Goal: Task Accomplishment & Management: Use online tool/utility

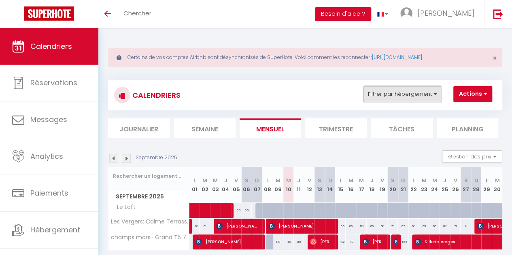
click at [394, 91] on button "Filtrer par hébergement" at bounding box center [402, 94] width 78 height 16
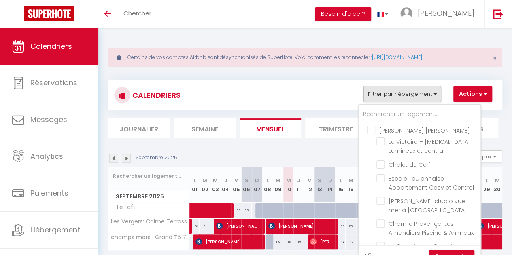
click at [377, 130] on input "[PERSON_NAME] [PERSON_NAME]" at bounding box center [427, 130] width 121 height 8
checkbox input "true"
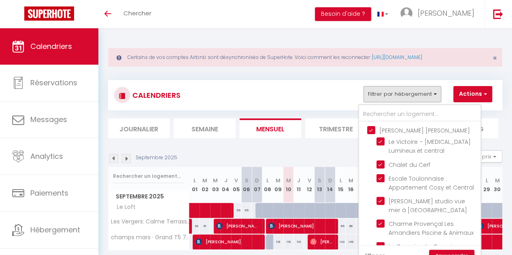
checkbox input "true"
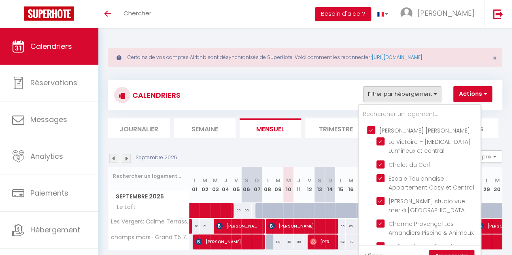
checkbox input "true"
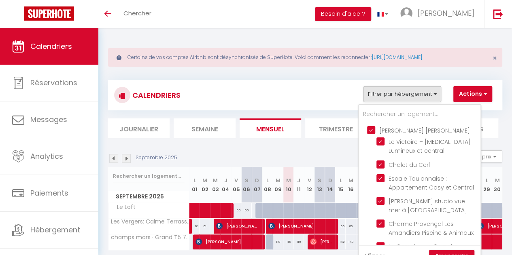
checkbox input "true"
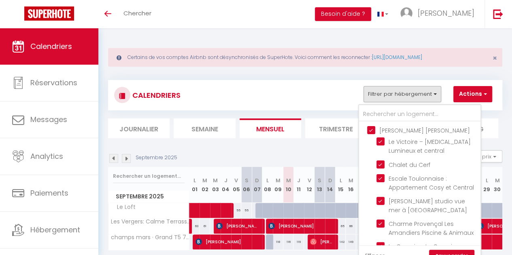
checkbox input "true"
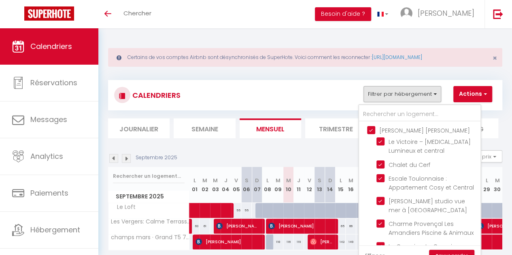
checkbox input "true"
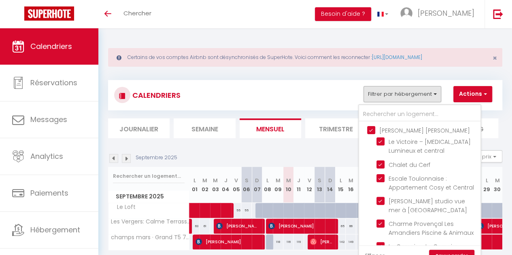
checkbox input "true"
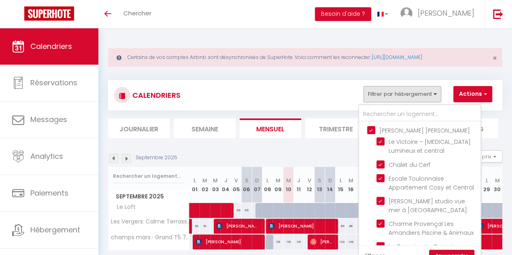
checkbox input "true"
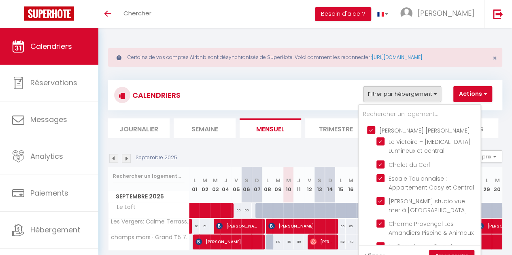
click at [377, 130] on input "[PERSON_NAME] [PERSON_NAME]" at bounding box center [427, 130] width 121 height 8
checkbox input "false"
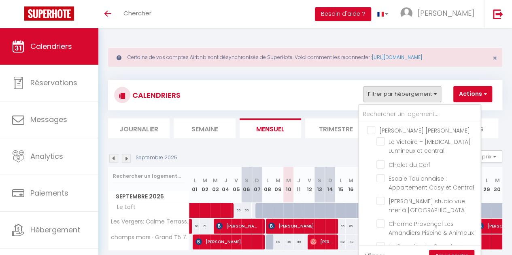
checkbox input "false"
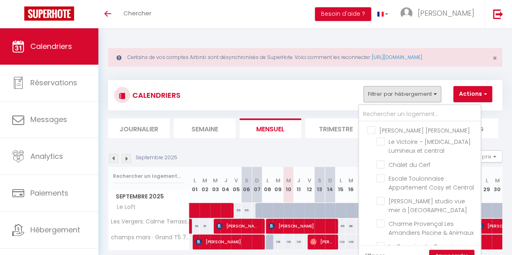
checkbox input "false"
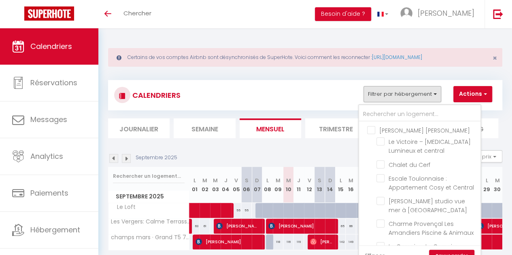
checkbox input "false"
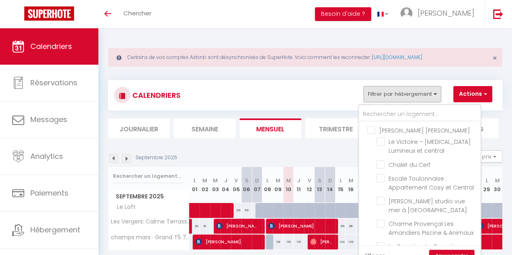
checkbox input "false"
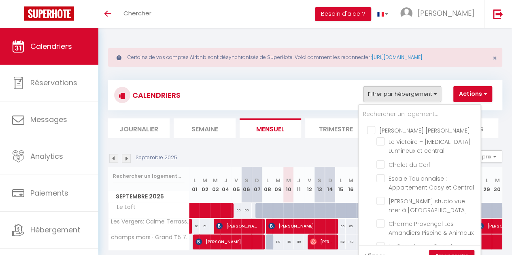
checkbox input "false"
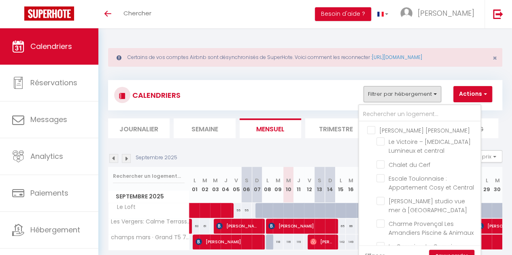
checkbox input "false"
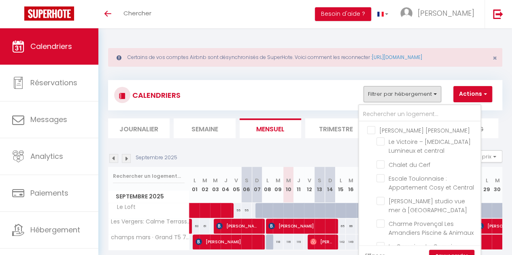
checkbox input "false"
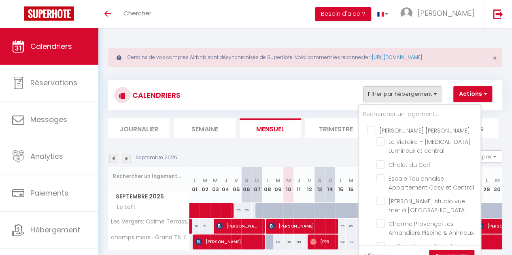
checkbox input "false"
click at [379, 114] on input "text" at bounding box center [419, 114] width 121 height 15
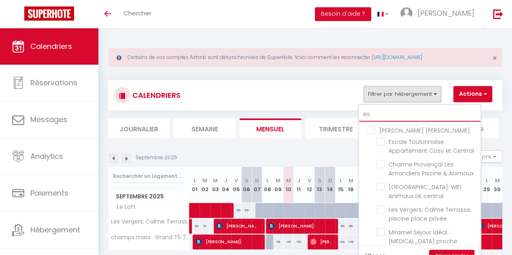
type input "e"
type input "mar"
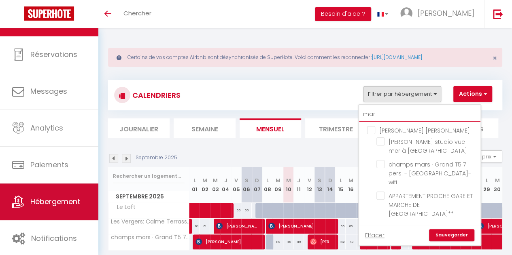
click at [55, 212] on link "Hébergement" at bounding box center [49, 202] width 98 height 36
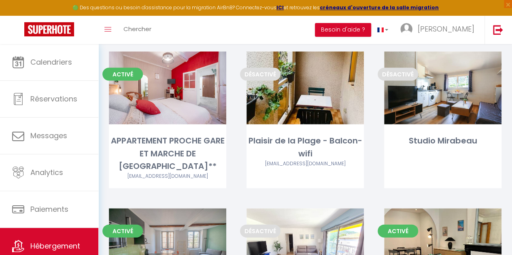
scroll to position [2316, 0]
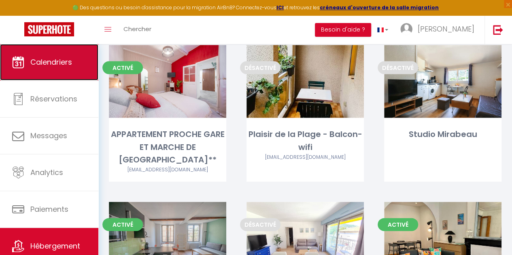
click at [63, 51] on link "Calendriers" at bounding box center [49, 62] width 98 height 36
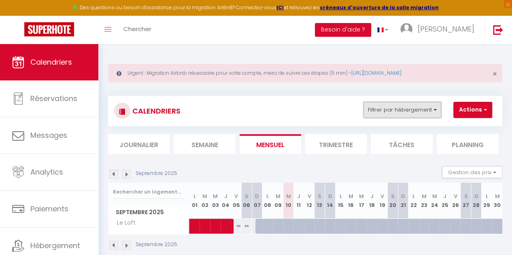
click at [421, 110] on button "Filtrer par hébergement" at bounding box center [402, 110] width 78 height 16
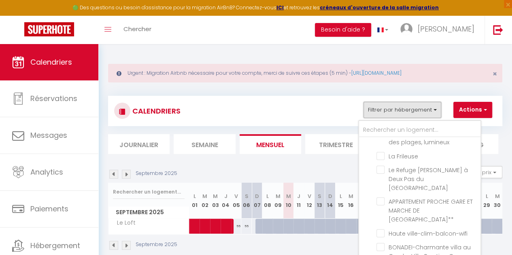
scroll to position [983, 0]
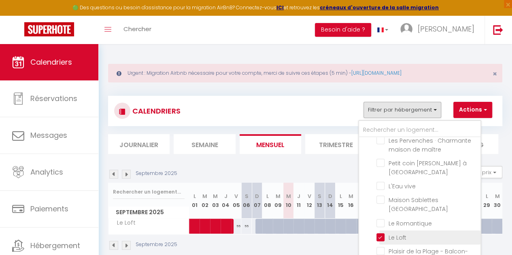
click at [383, 233] on input "Le Loft" at bounding box center [426, 237] width 101 height 8
checkbox input "false"
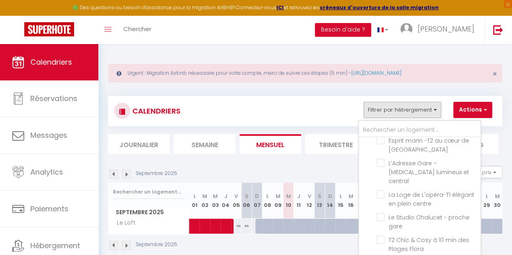
scroll to position [1054, 0]
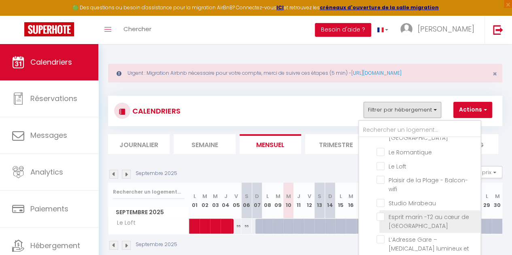
click at [384, 213] on input "Esprit marin -T2 au cœur de [GEOGRAPHIC_DATA]" at bounding box center [426, 217] width 101 height 8
checkbox input "true"
checkbox input "false"
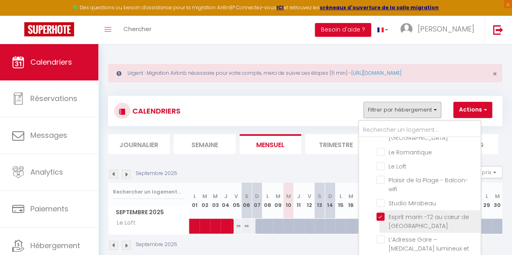
checkbox input "false"
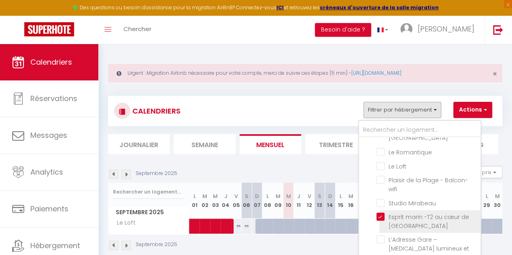
checkbox input "false"
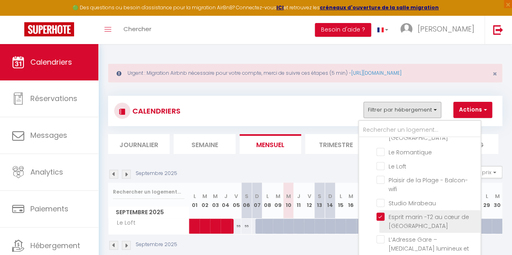
checkbox input "false"
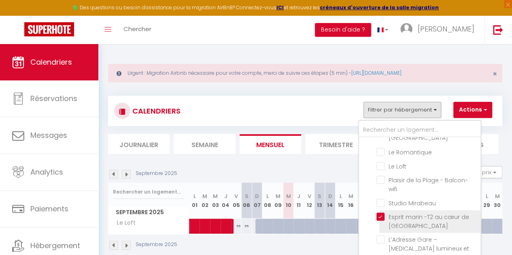
checkbox input "false"
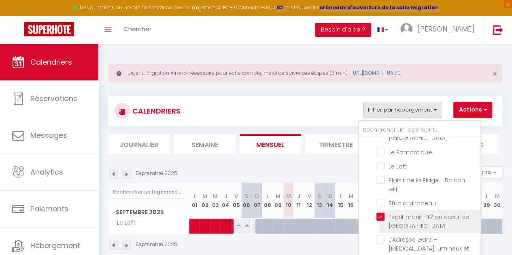
checkbox input "false"
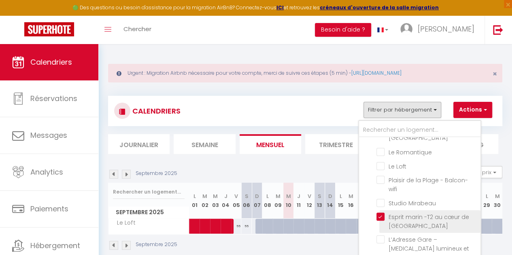
checkbox input "false"
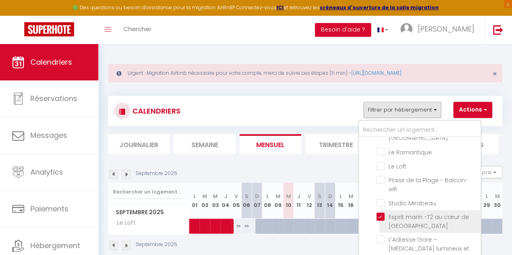
checkbox input "false"
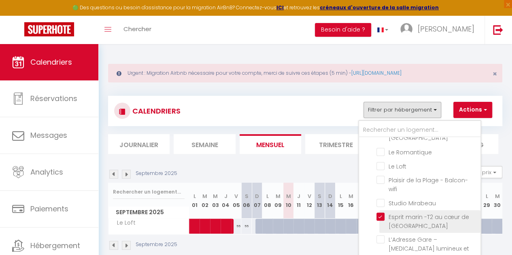
checkbox input "false"
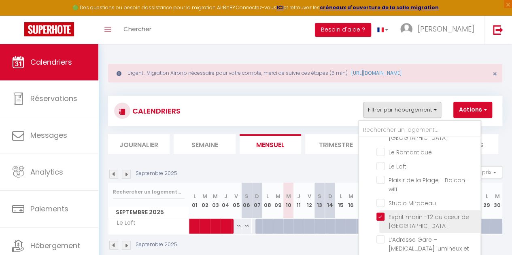
checkbox input "false"
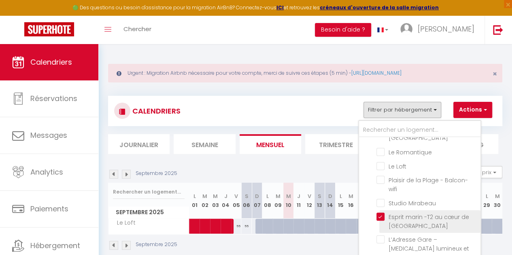
checkbox input "false"
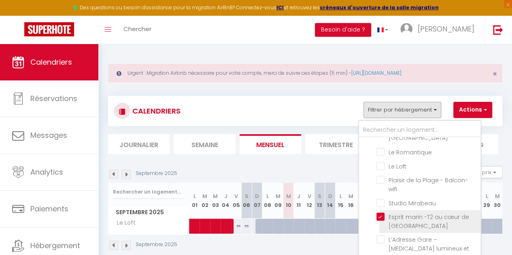
checkbox input "false"
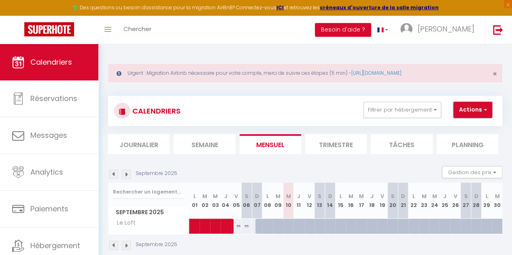
click at [476, 114] on button "Actions" at bounding box center [472, 110] width 39 height 16
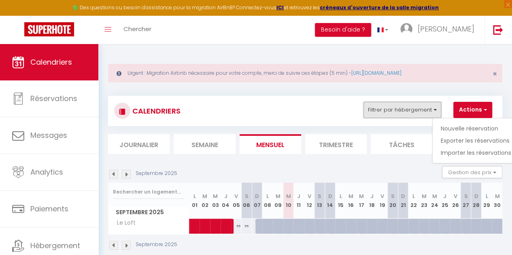
click at [419, 103] on button "Filtrer par hébergement" at bounding box center [402, 110] width 78 height 16
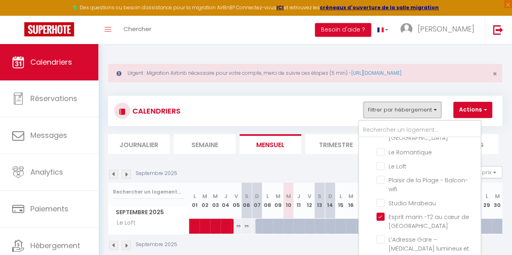
scroll to position [1098, 0]
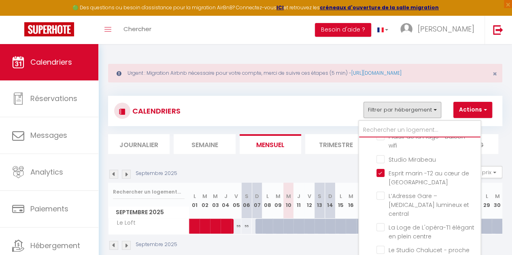
click at [422, 127] on input "text" at bounding box center [419, 130] width 121 height 15
type input "e"
checkbox input "false"
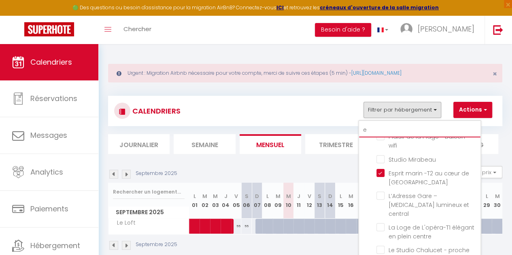
checkbox input "false"
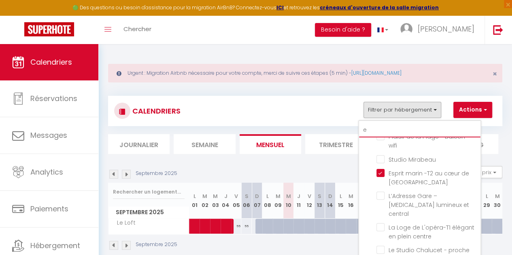
checkbox input "false"
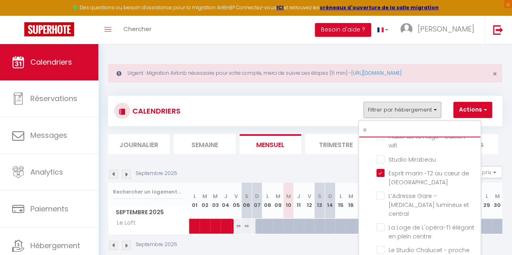
checkbox input "false"
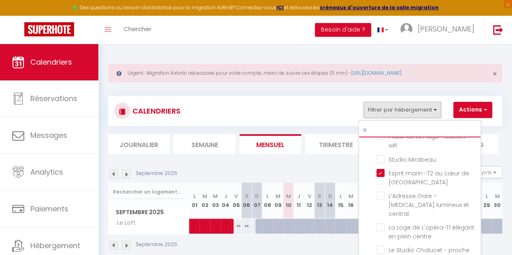
checkbox input "false"
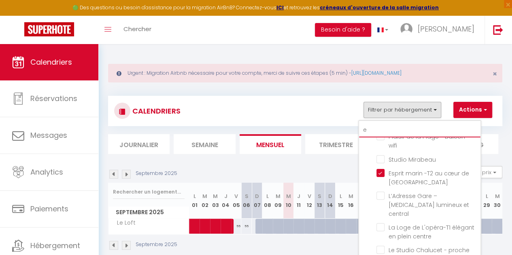
checkbox input "false"
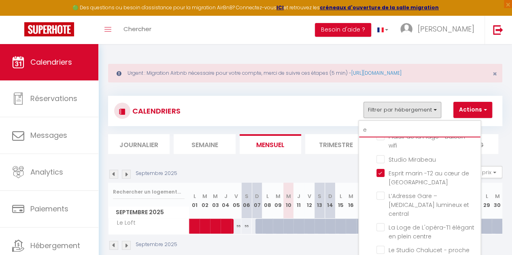
checkbox input "false"
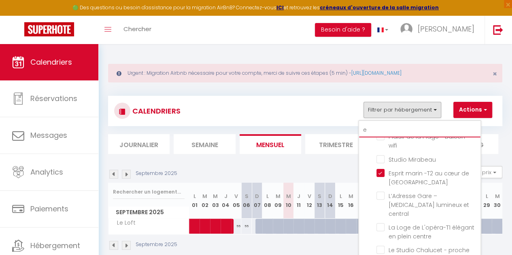
checkbox input "false"
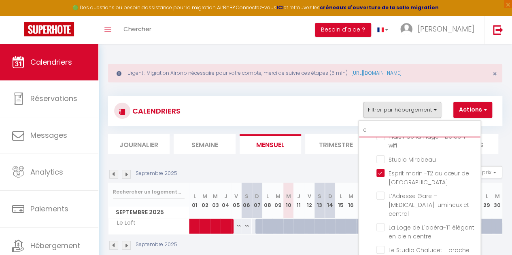
checkbox input "false"
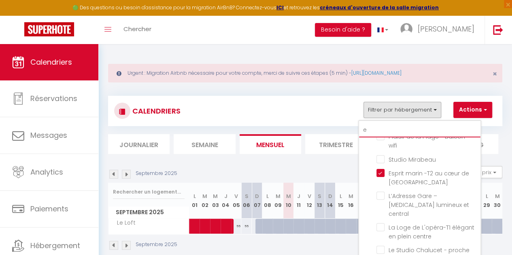
checkbox input "false"
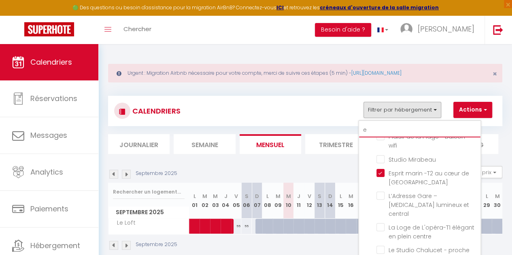
checkbox input "false"
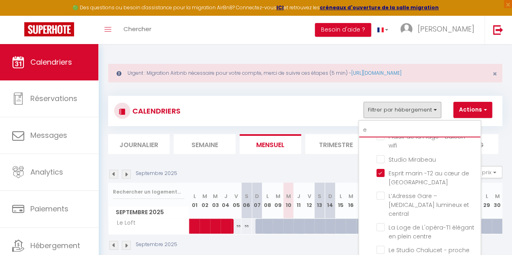
type input "es"
checkbox input "false"
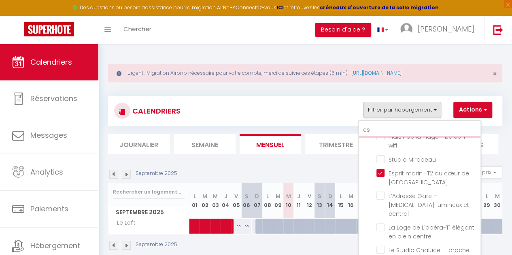
checkbox input "false"
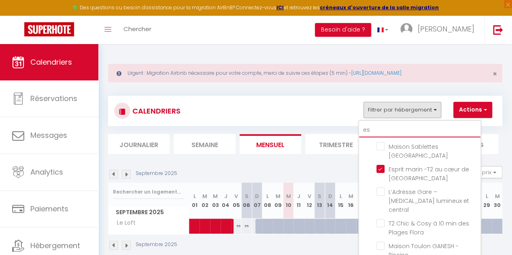
click at [406, 125] on input "es" at bounding box center [419, 130] width 121 height 15
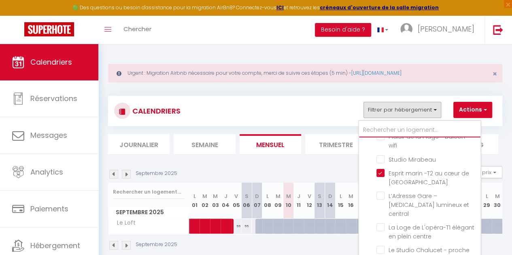
scroll to position [1098, 0]
click at [274, 93] on div "CALENDRIERS Filtrer par hébergement [PERSON_NAME] RM Le Victoire – [MEDICAL_DAT…" at bounding box center [305, 173] width 394 height 170
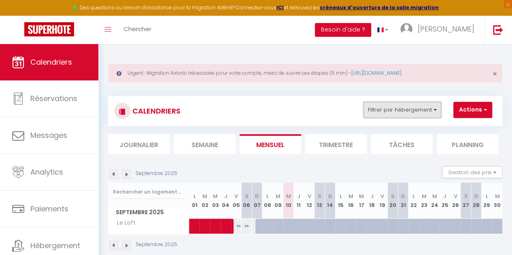
click at [425, 105] on button "Filtrer par hébergement" at bounding box center [402, 110] width 78 height 16
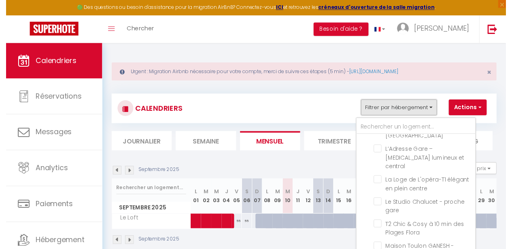
scroll to position [44, 0]
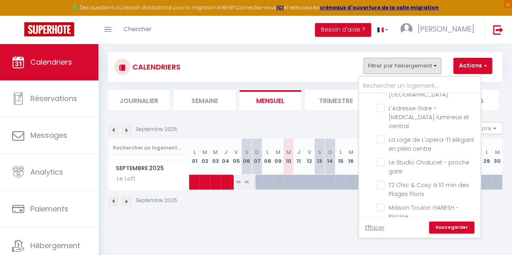
click at [445, 229] on link "Sauvegarder" at bounding box center [451, 228] width 45 height 12
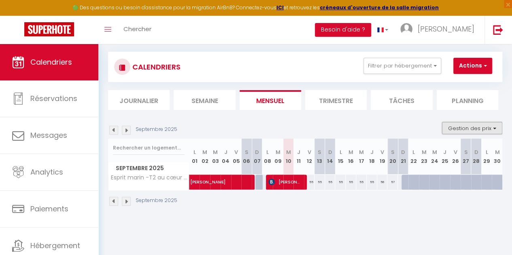
click at [476, 126] on button "Gestion des prix" at bounding box center [472, 128] width 60 height 12
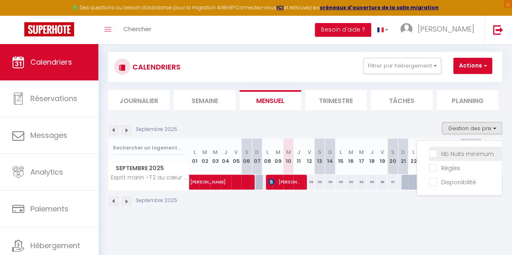
click at [430, 153] on input "Nb Nuits minimum" at bounding box center [465, 153] width 73 height 8
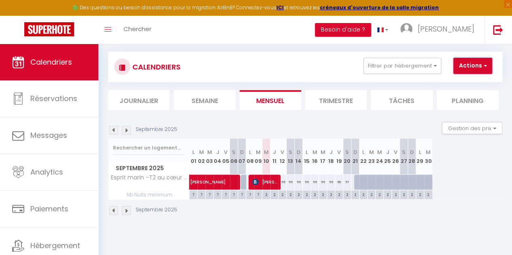
click at [469, 61] on button "Actions" at bounding box center [472, 66] width 39 height 16
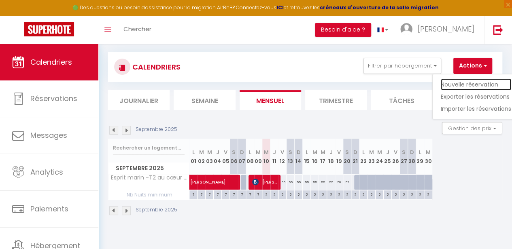
click at [466, 79] on link "Nouvelle réservation" at bounding box center [475, 84] width 70 height 12
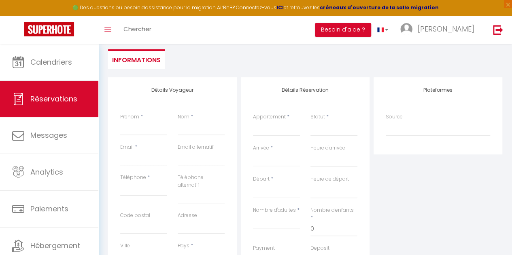
scroll to position [109, 0]
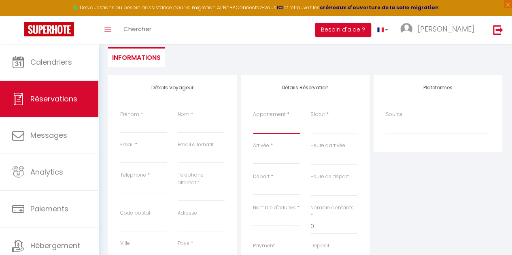
click at [270, 120] on select "Les Pervenches · Charmante maison de maître Petit coin [PERSON_NAME] à [GEOGRAP…" at bounding box center [276, 125] width 47 height 15
click at [253, 118] on select "Les Pervenches · Charmante maison de maître Petit coin [PERSON_NAME] à [GEOGRAP…" at bounding box center [276, 125] width 47 height 15
click at [336, 124] on select "Confirmé Non Confirmé [PERSON_NAME] par le voyageur No Show Request" at bounding box center [333, 125] width 47 height 15
click at [310, 118] on select "Confirmé Non Confirmé [PERSON_NAME] par le voyageur No Show Request" at bounding box center [333, 125] width 47 height 15
click at [278, 155] on input "Arrivée" at bounding box center [276, 157] width 47 height 11
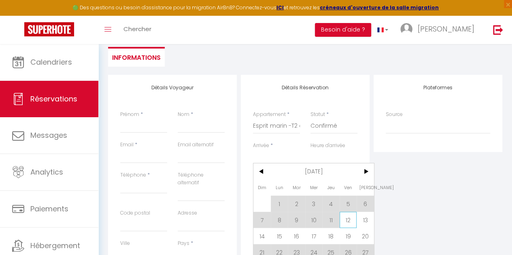
click at [351, 222] on span "12" at bounding box center [347, 220] width 17 height 16
click at [351, 222] on input "0" at bounding box center [333, 227] width 47 height 15
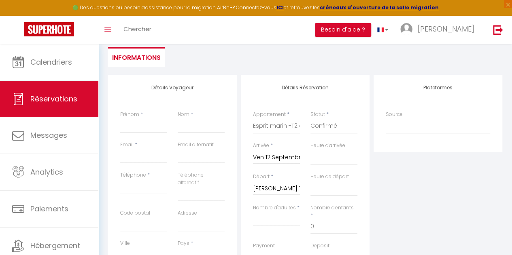
click at [294, 188] on input "[PERSON_NAME] 13 Septembre 2025" at bounding box center [276, 189] width 47 height 11
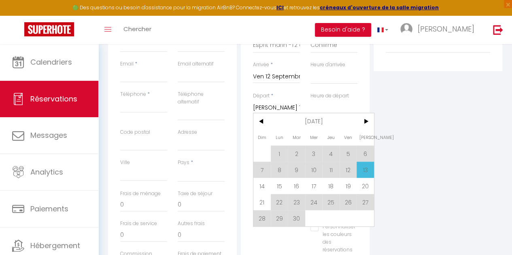
scroll to position [194, 0]
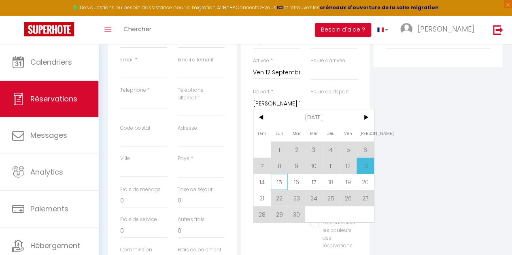
click at [281, 184] on span "15" at bounding box center [279, 182] width 17 height 16
click at [281, 188] on span "*" at bounding box center [282, 191] width 2 height 7
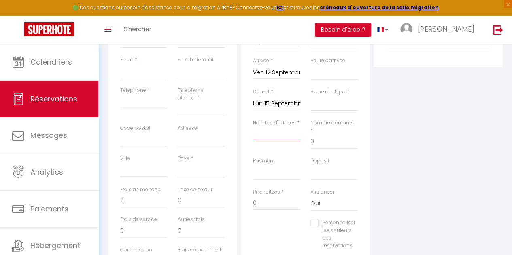
click at [288, 131] on input "Nombre d'adultes" at bounding box center [276, 134] width 47 height 15
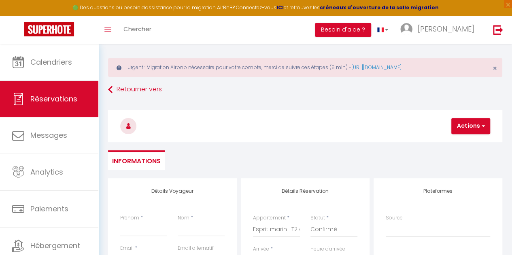
scroll to position [50, 0]
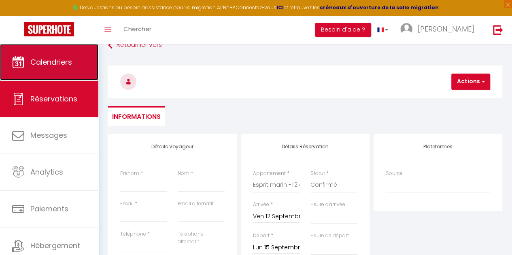
click at [51, 57] on span "Calendriers" at bounding box center [51, 62] width 42 height 10
